Goal: Navigation & Orientation: Find specific page/section

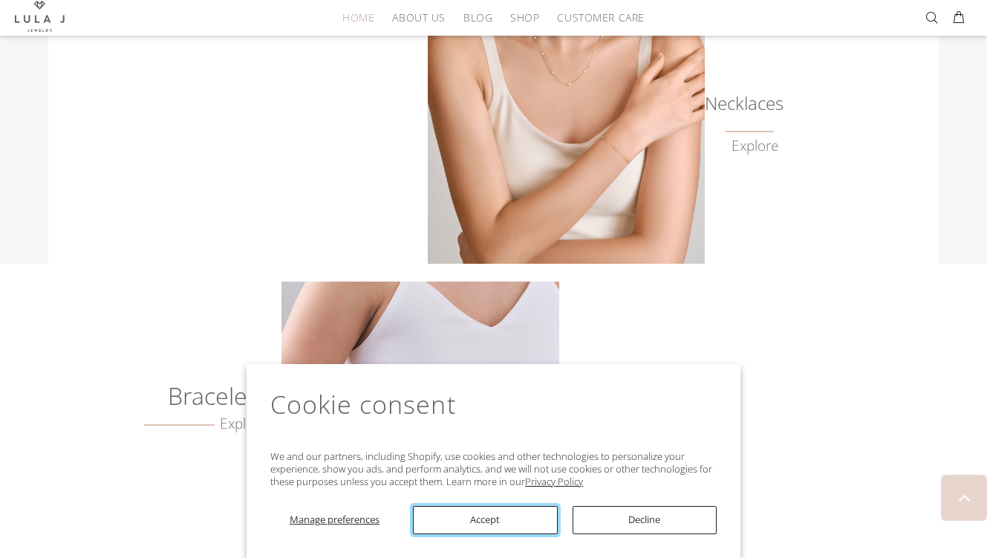
click at [540, 522] on button "Accept" at bounding box center [485, 520] width 144 height 28
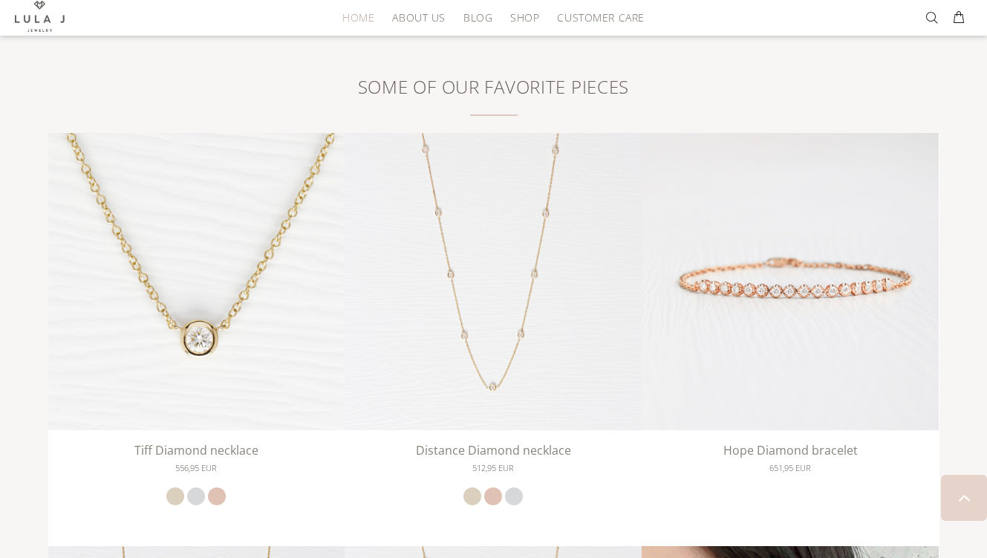
scroll to position [2510, 0]
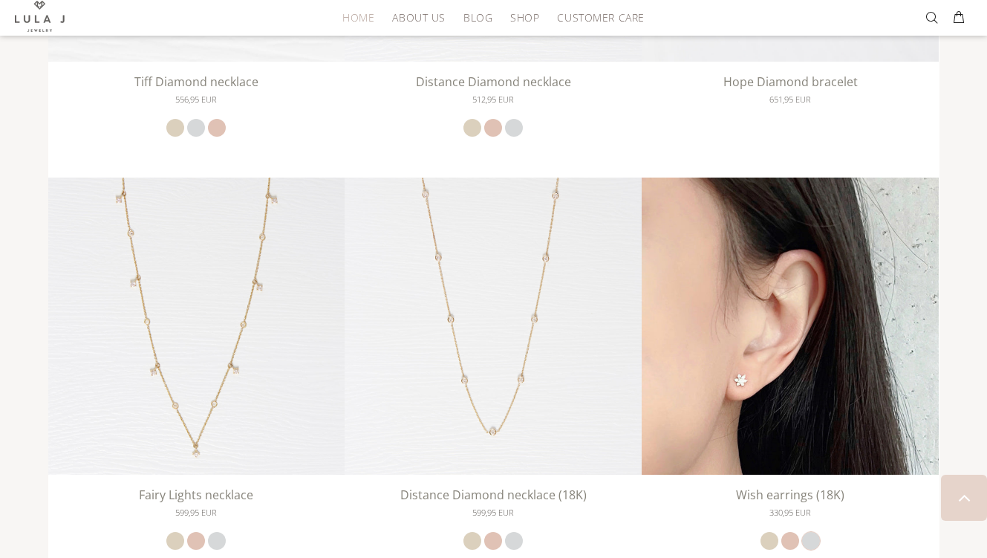
click at [813, 541] on link at bounding box center [811, 541] width 18 height 18
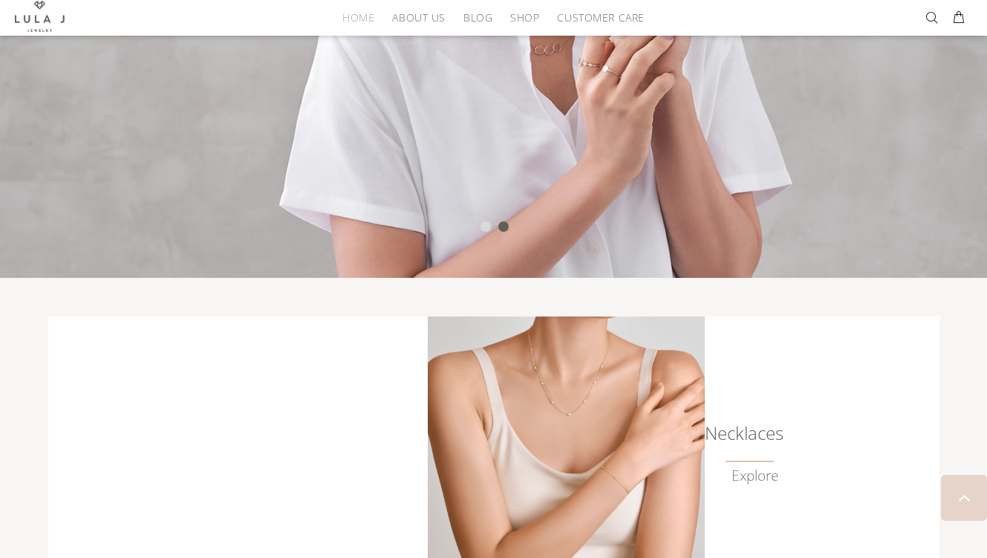
scroll to position [0, 0]
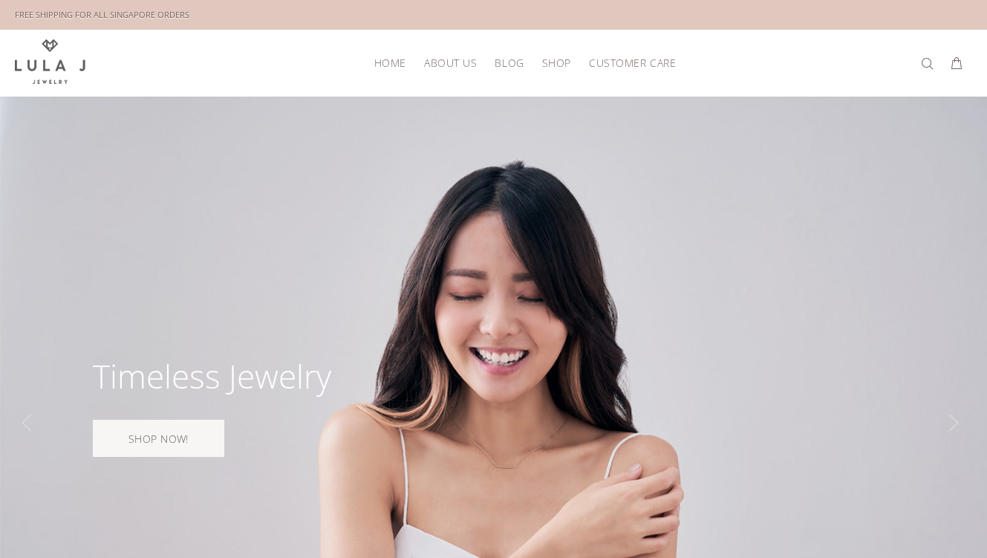
click at [387, 57] on span "HOME" at bounding box center [390, 62] width 32 height 11
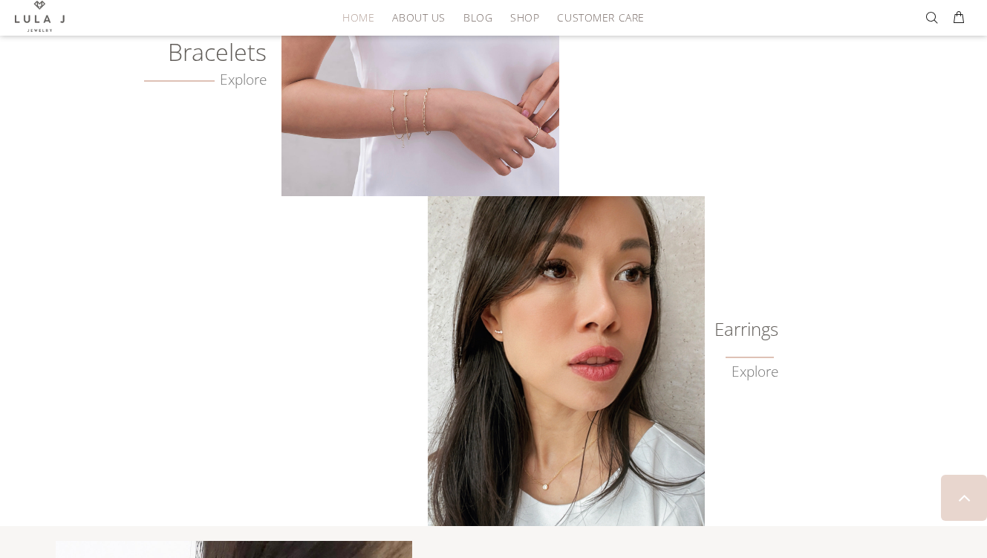
scroll to position [1337, 0]
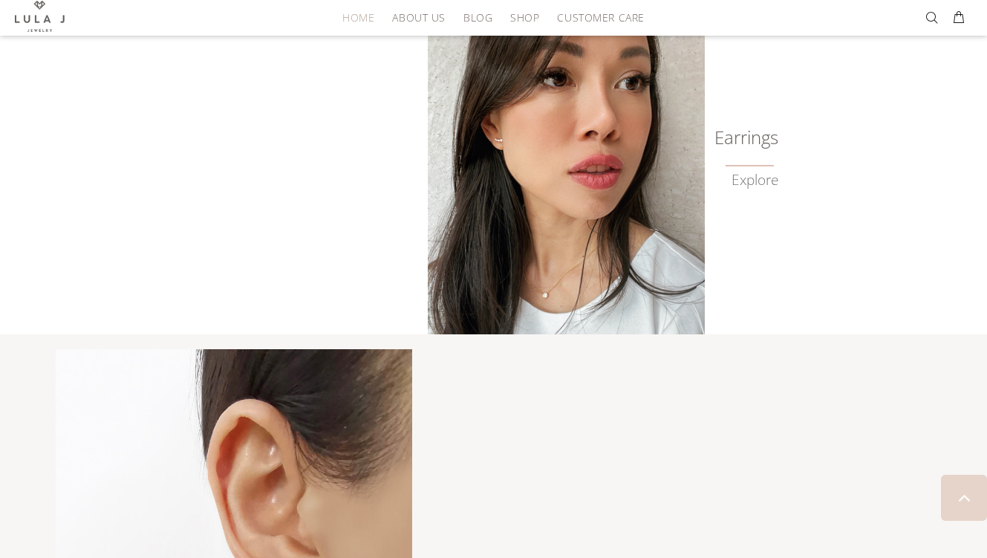
click at [737, 136] on h6 "Earrings" at bounding box center [741, 137] width 74 height 15
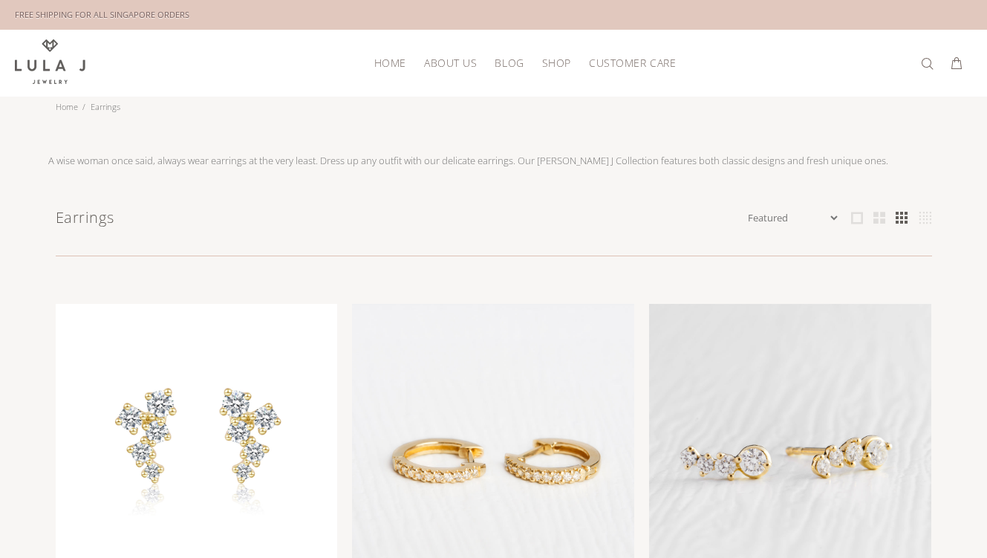
click at [384, 68] on span "HOME" at bounding box center [390, 62] width 32 height 11
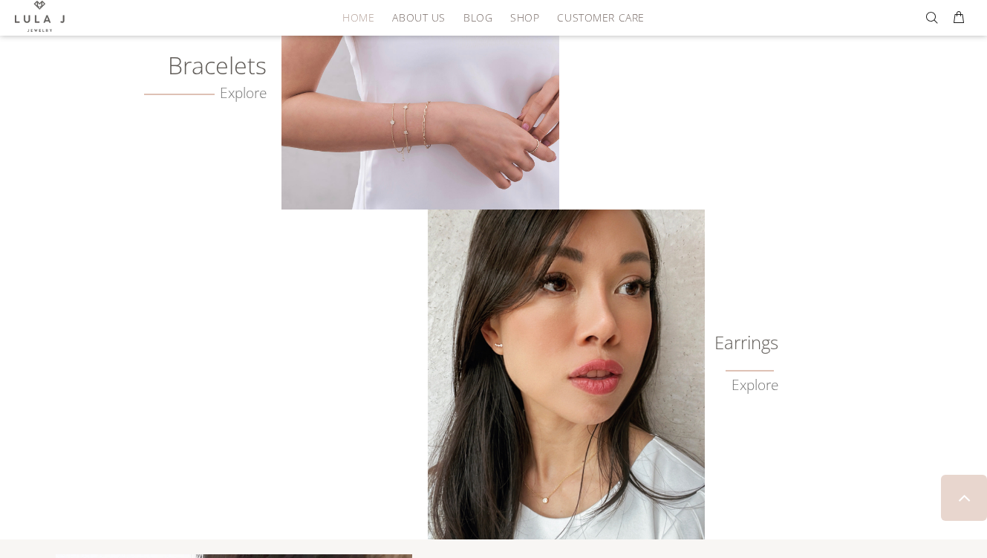
scroll to position [1263, 0]
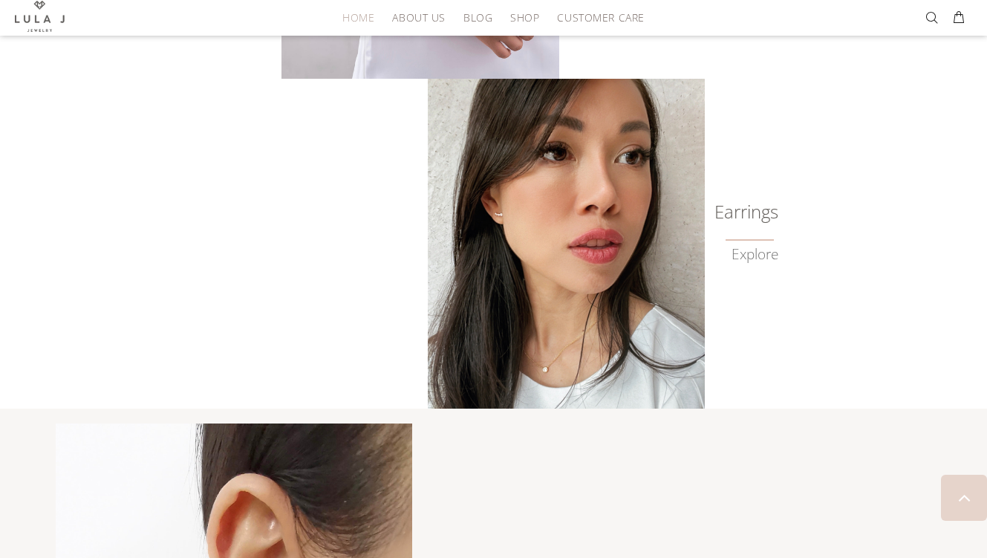
click at [732, 216] on h6 "Earrings" at bounding box center [741, 211] width 74 height 15
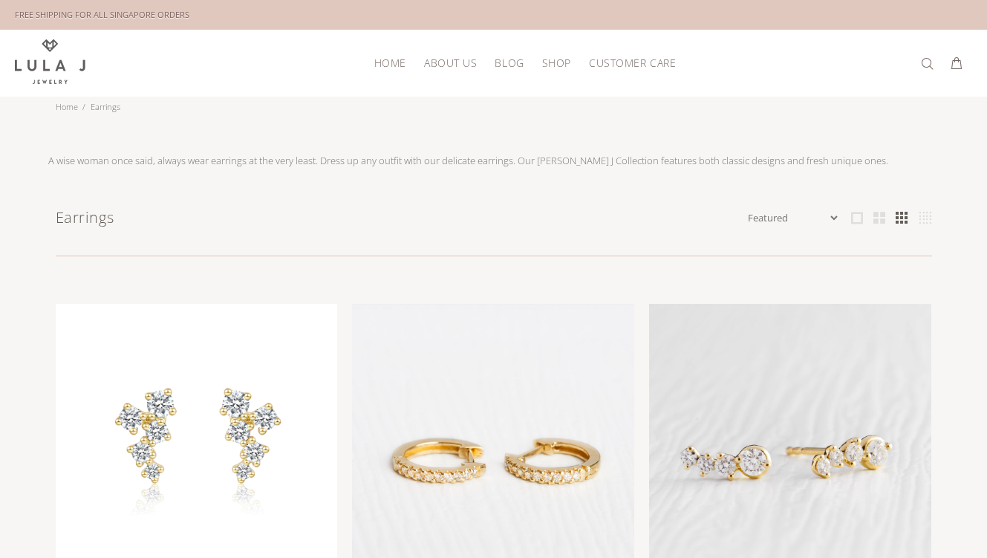
click at [386, 59] on span "HOME" at bounding box center [390, 62] width 32 height 11
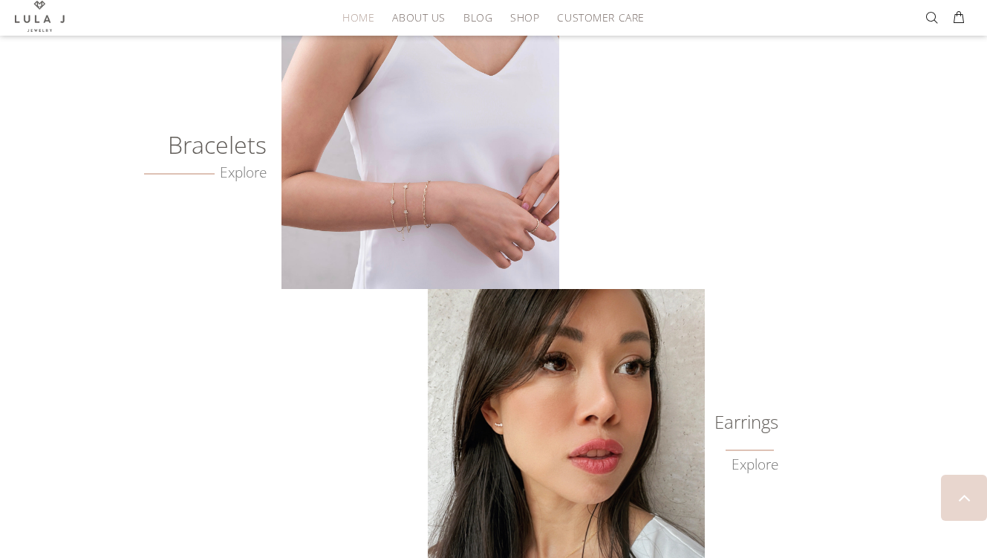
scroll to position [1189, 0]
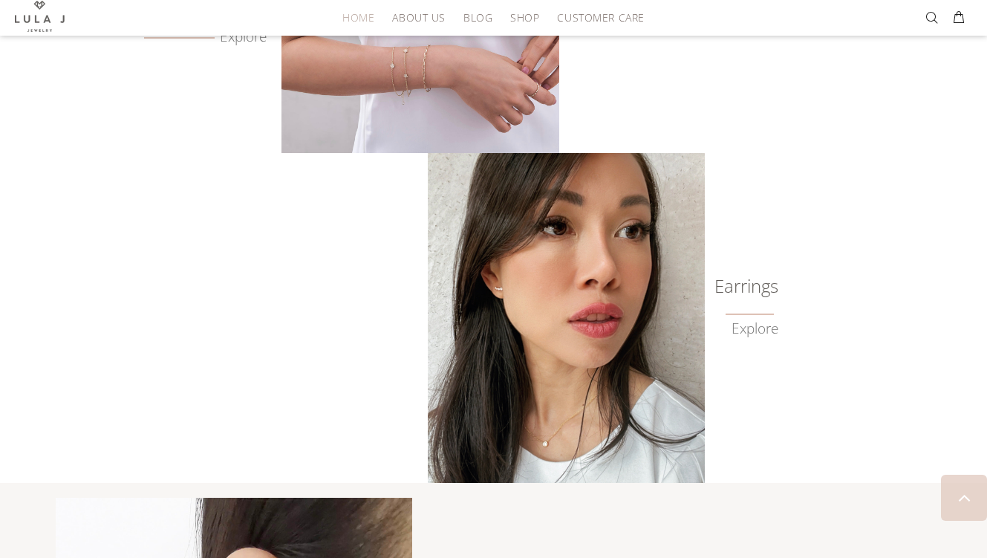
click at [769, 287] on h6 "Earrings" at bounding box center [741, 286] width 74 height 15
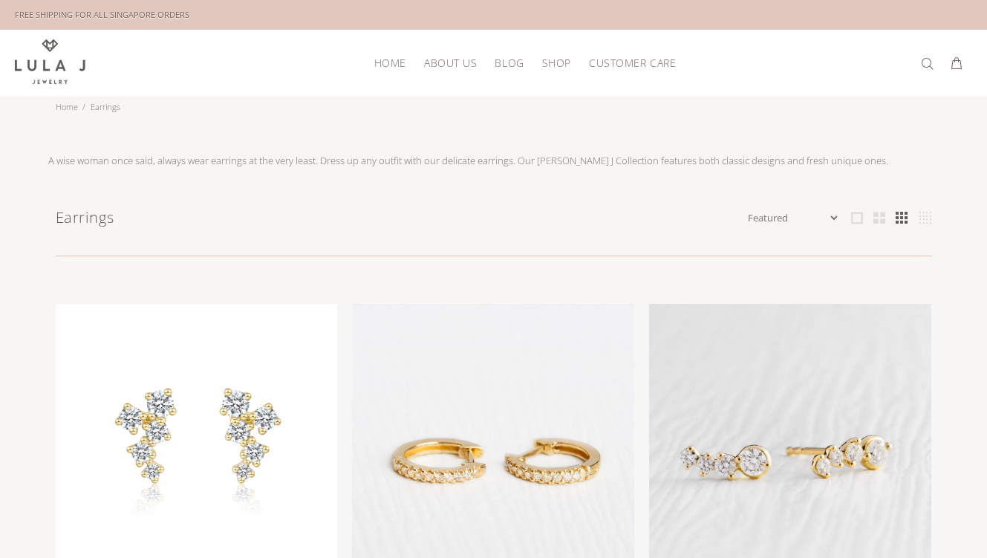
click at [32, 62] on img at bounding box center [50, 61] width 71 height 45
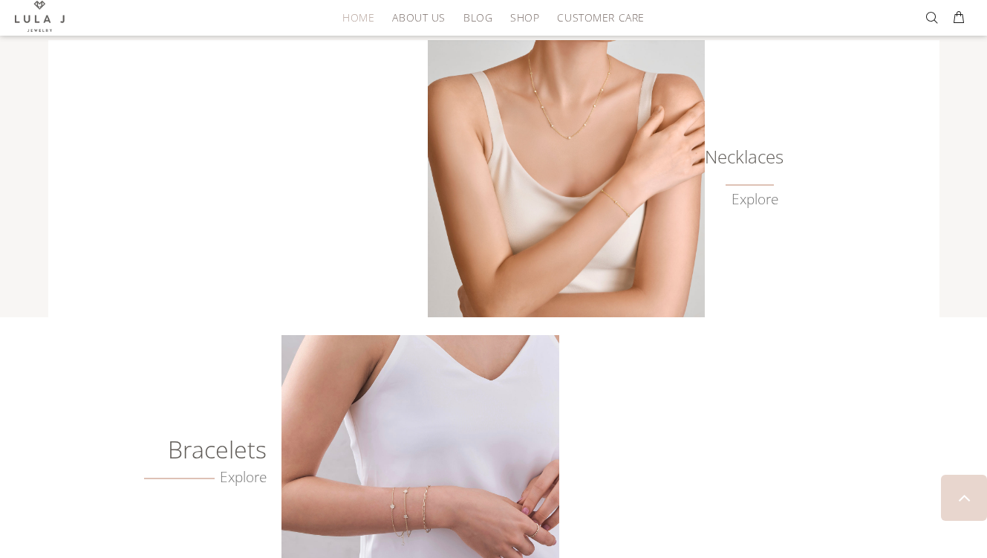
scroll to position [966, 0]
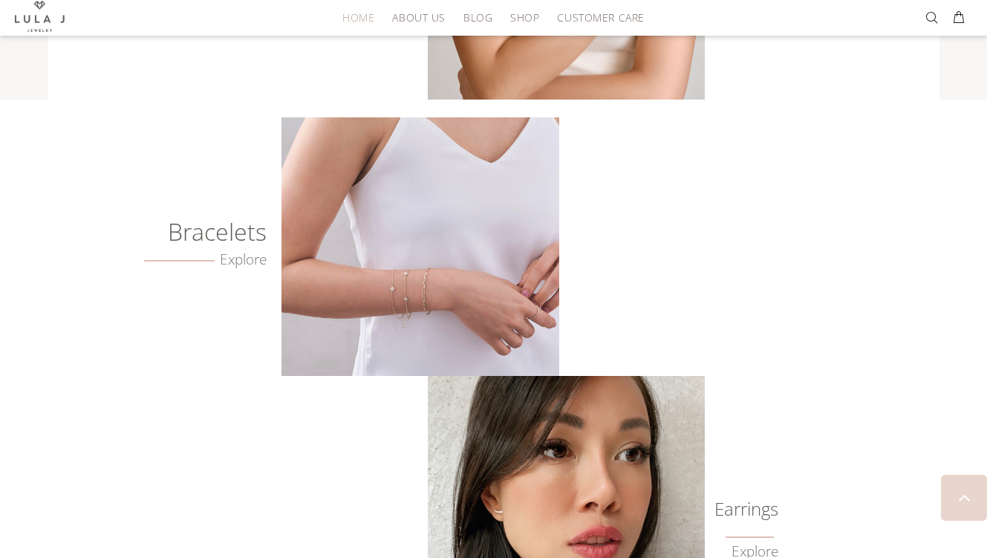
click at [220, 239] on h6 "Bracelets" at bounding box center [183, 231] width 168 height 15
click at [381, 281] on img at bounding box center [420, 246] width 277 height 259
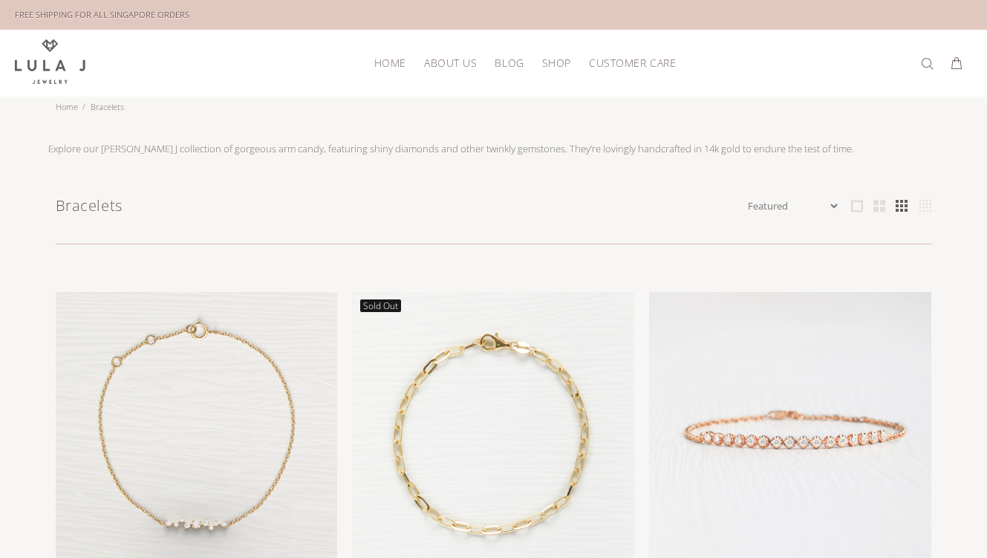
click at [56, 74] on img at bounding box center [50, 61] width 71 height 45
